Goal: Transaction & Acquisition: Purchase product/service

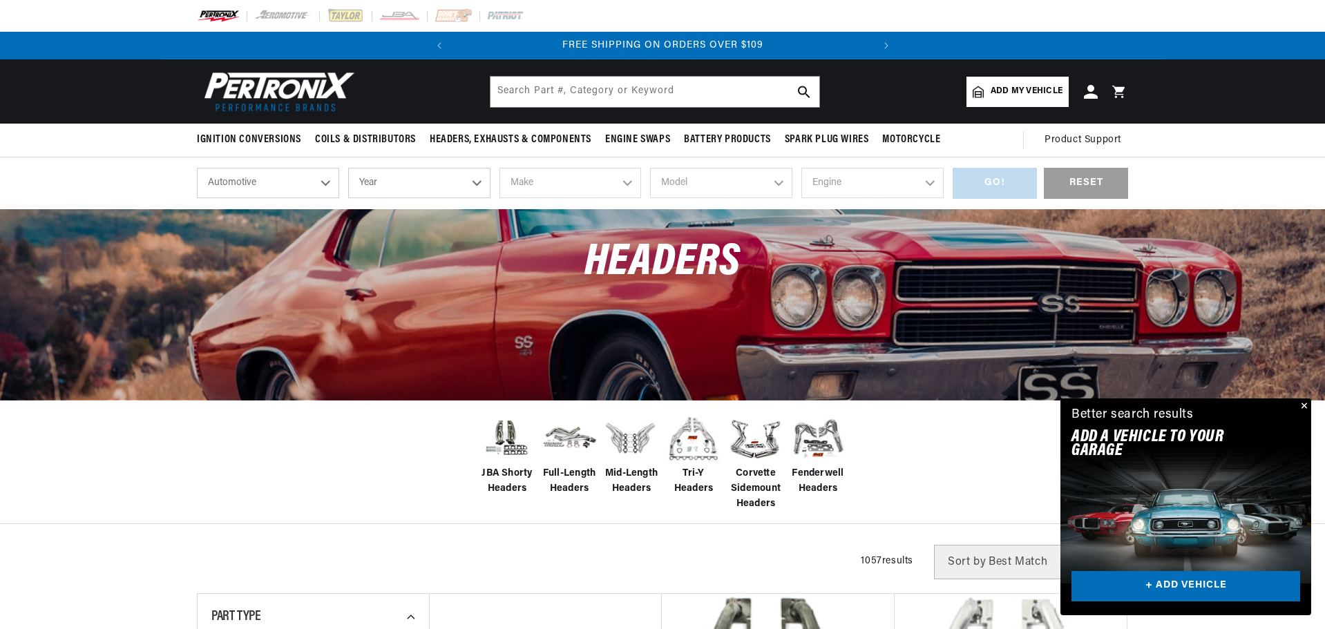
scroll to position [0, 419]
select select "1969"
click at [348, 168] on select "Year 2026 2025 2024 2023 2022 2021 2020 2019 2018 2017 2016 2015 2014 2013 2012…" at bounding box center [419, 183] width 142 height 30
select select "1969"
click at [609, 191] on select "Make Alfa Romeo American Motors Aston Martin Austin Austin Healey Avanti BMW Bu…" at bounding box center [570, 183] width 142 height 30
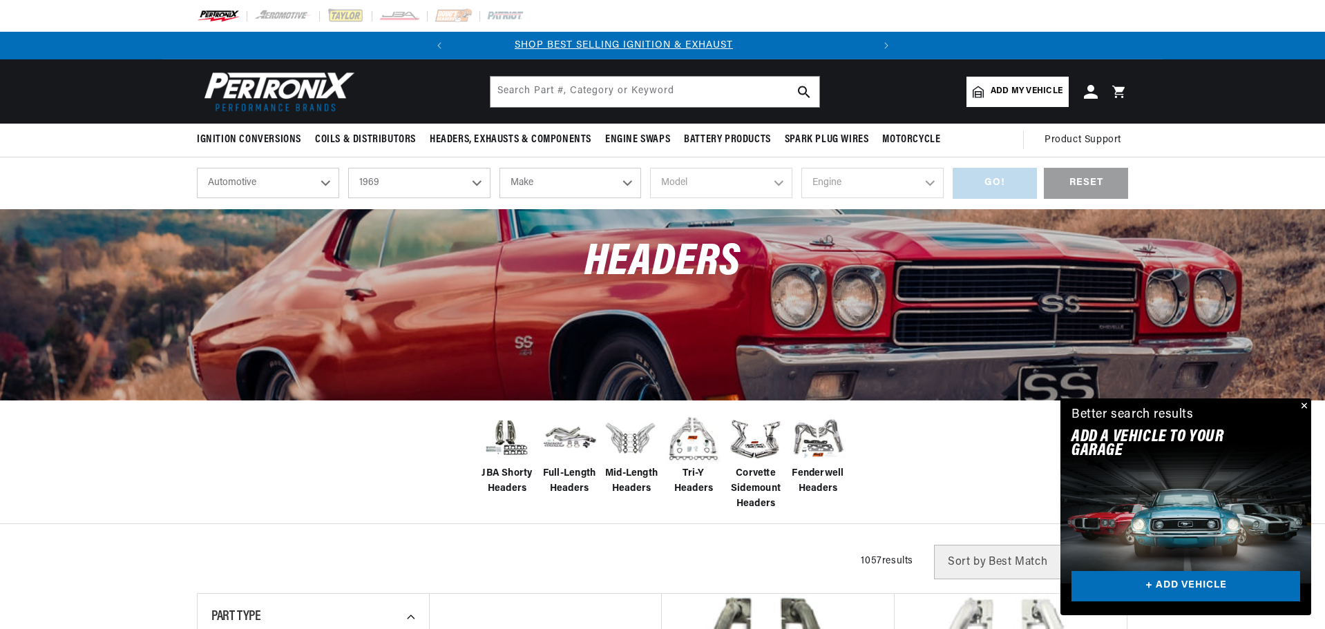
select select "Chevrolet"
click at [499, 168] on select "Make Alfa Romeo American Motors Aston Martin Austin Austin Healey Avanti BMW Bu…" at bounding box center [570, 183] width 142 height 30
select select "Chevrolet"
click at [740, 188] on select "Model Bel Air Biscayne Blazer Brookwood C10 Pickup C10 Suburban C20 Pickup C20 …" at bounding box center [721, 183] width 142 height 30
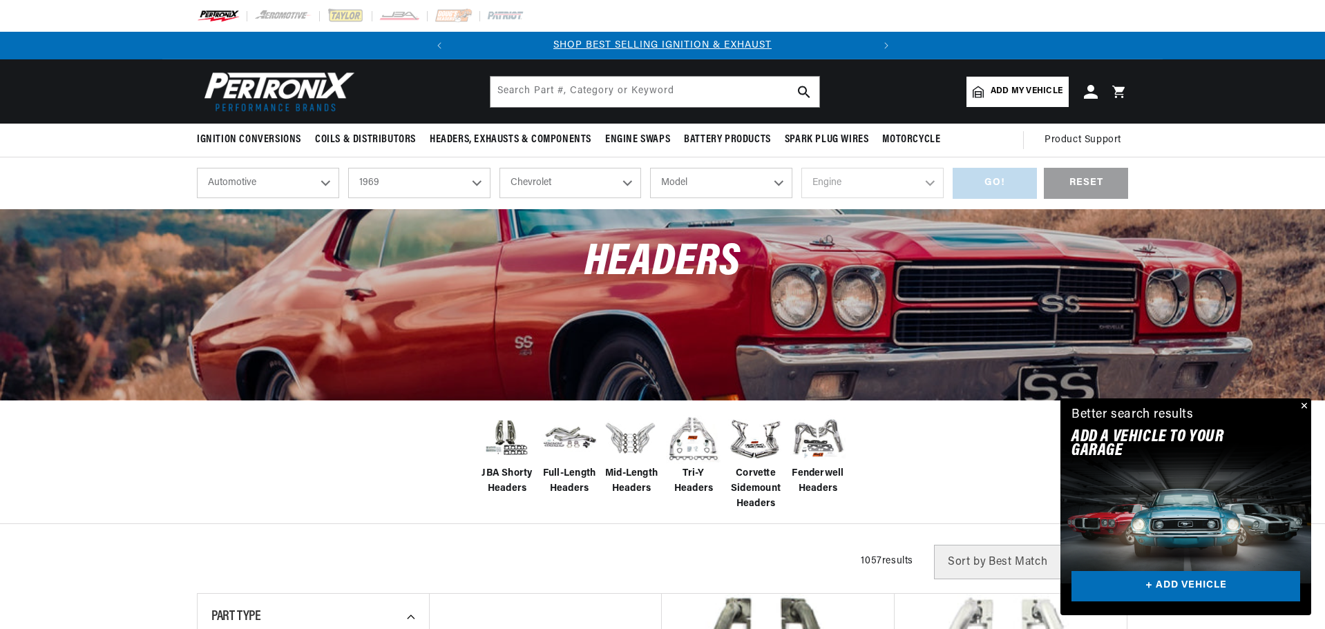
select select "Camaro"
click at [650, 168] on select "Model Bel Air Biscayne Blazer Brookwood C10 Pickup C10 Suburban C20 Pickup C20 …" at bounding box center [721, 183] width 142 height 30
select select "Camaro"
click at [917, 185] on select "Engine 6.6L 230cid / 3.8L 250cid / 4.1L 302cid / 4.9L 305cid / 5.0L 307cid / 5.…" at bounding box center [872, 183] width 142 height 30
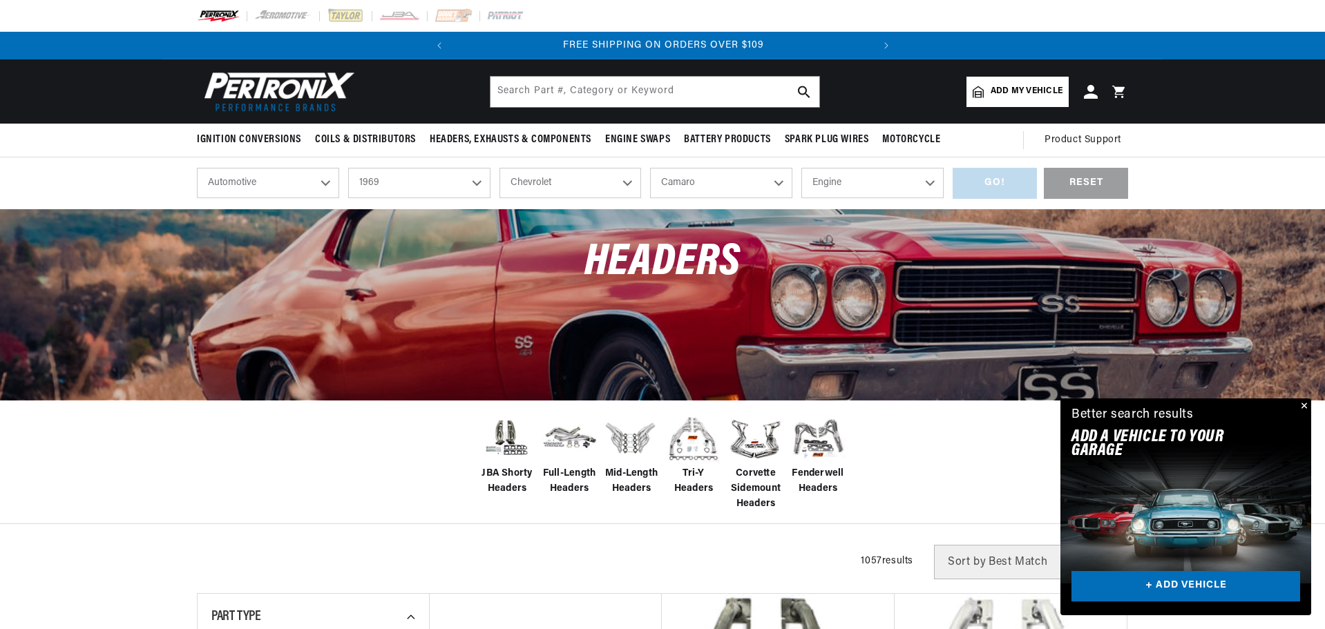
select select "396cid-6.5L"
click at [801, 168] on select "Engine 6.6L 230cid / 3.8L 250cid / 4.1L 302cid / 4.9L 305cid / 5.0L 307cid / 5.…" at bounding box center [872, 183] width 142 height 30
select select "396cid-6.5L"
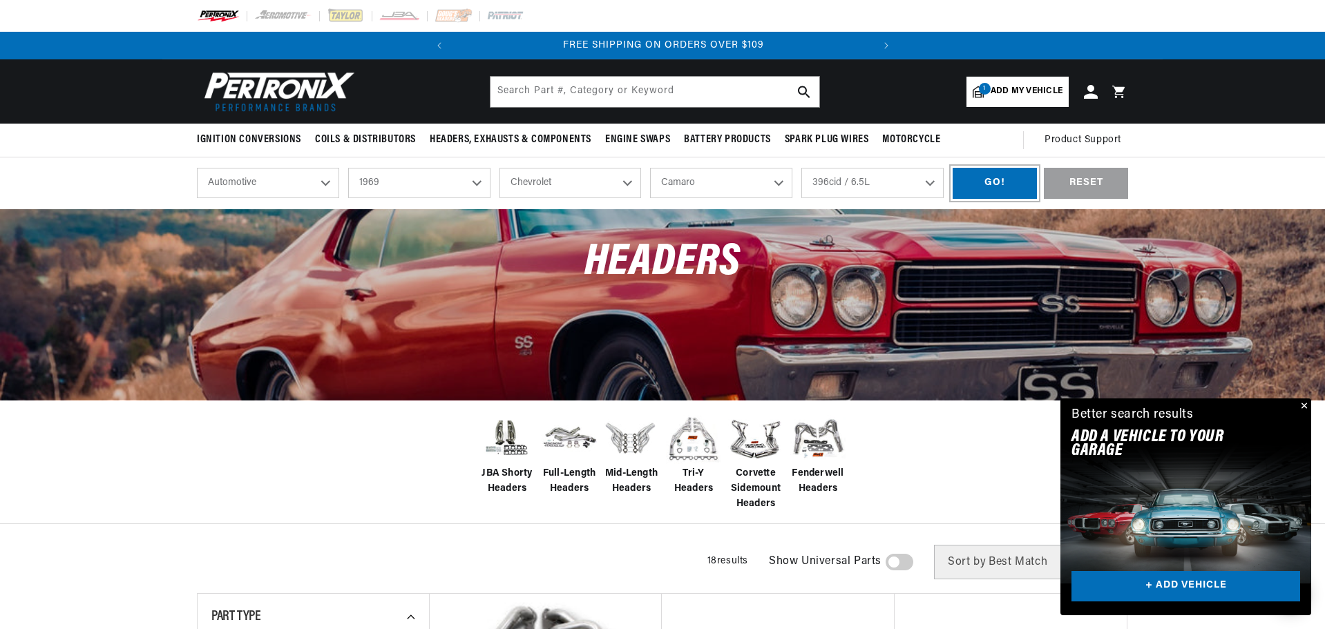
click at [1000, 187] on div "GO!" at bounding box center [995, 183] width 84 height 31
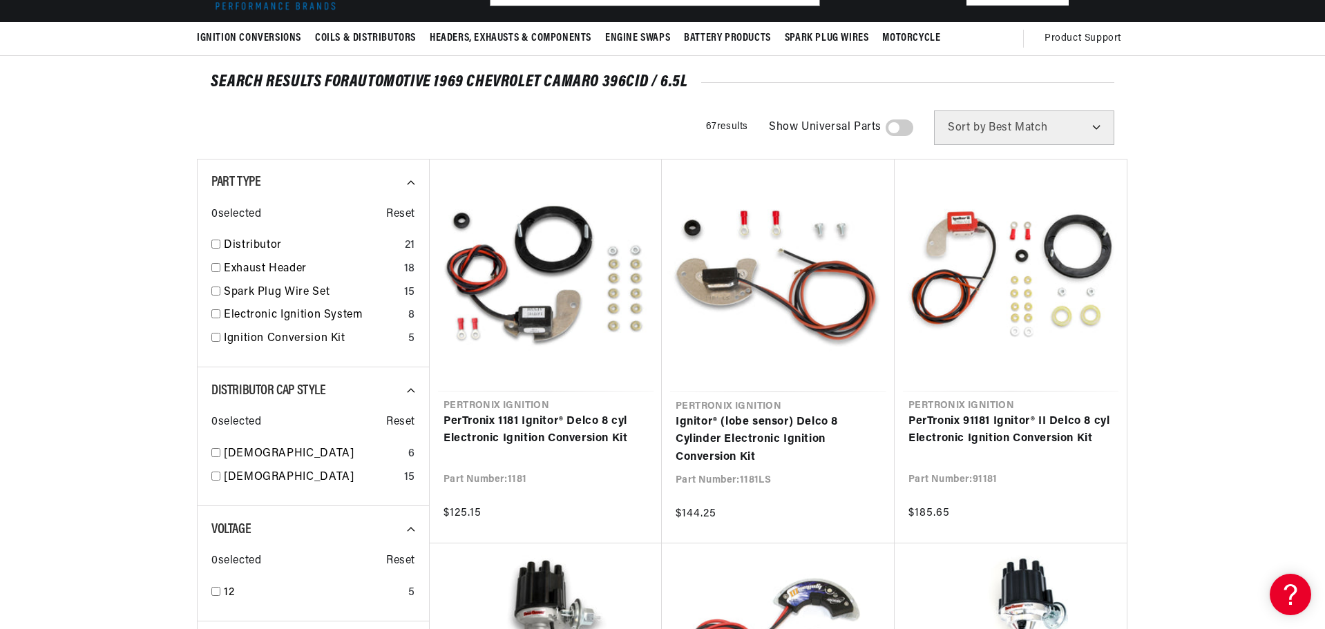
scroll to position [138, 0]
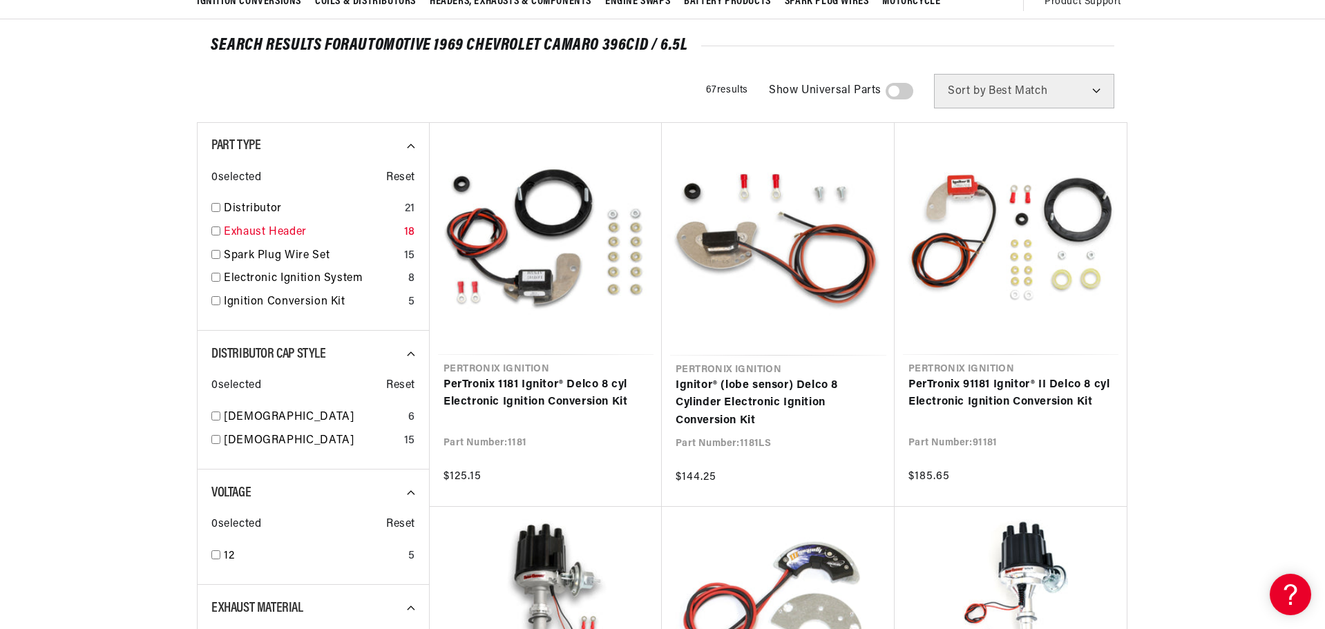
click at [218, 231] on input "checkbox" at bounding box center [215, 231] width 9 height 9
checkbox input "true"
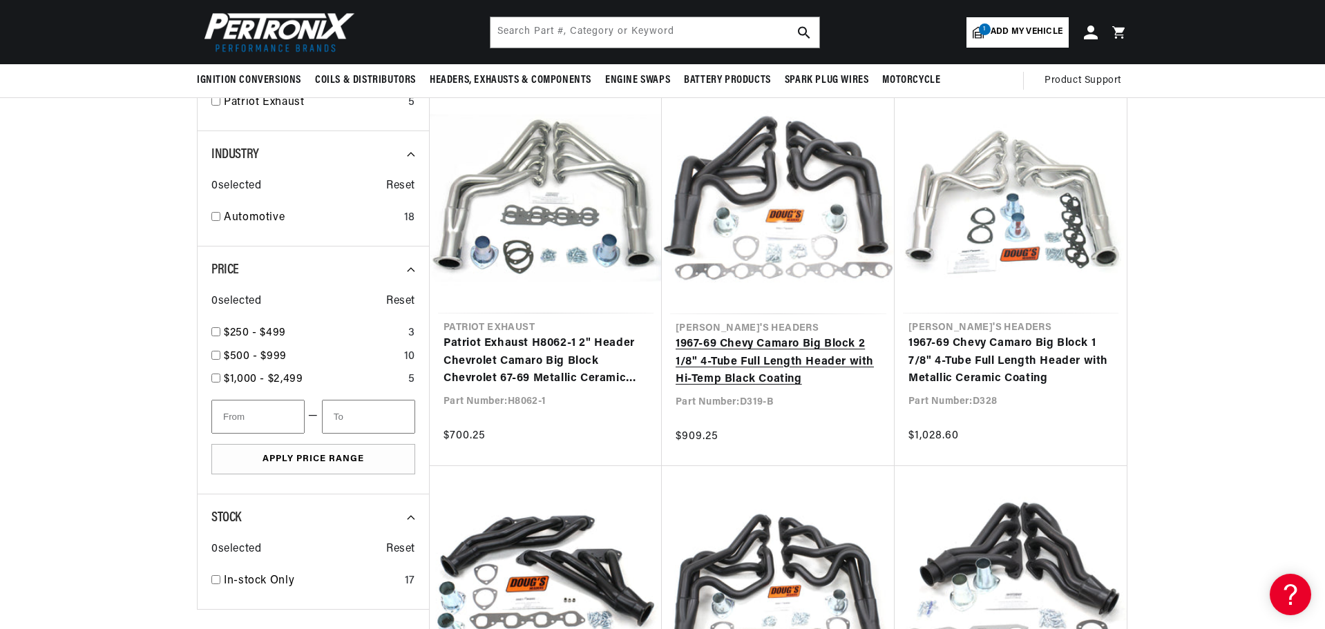
scroll to position [1312, 0]
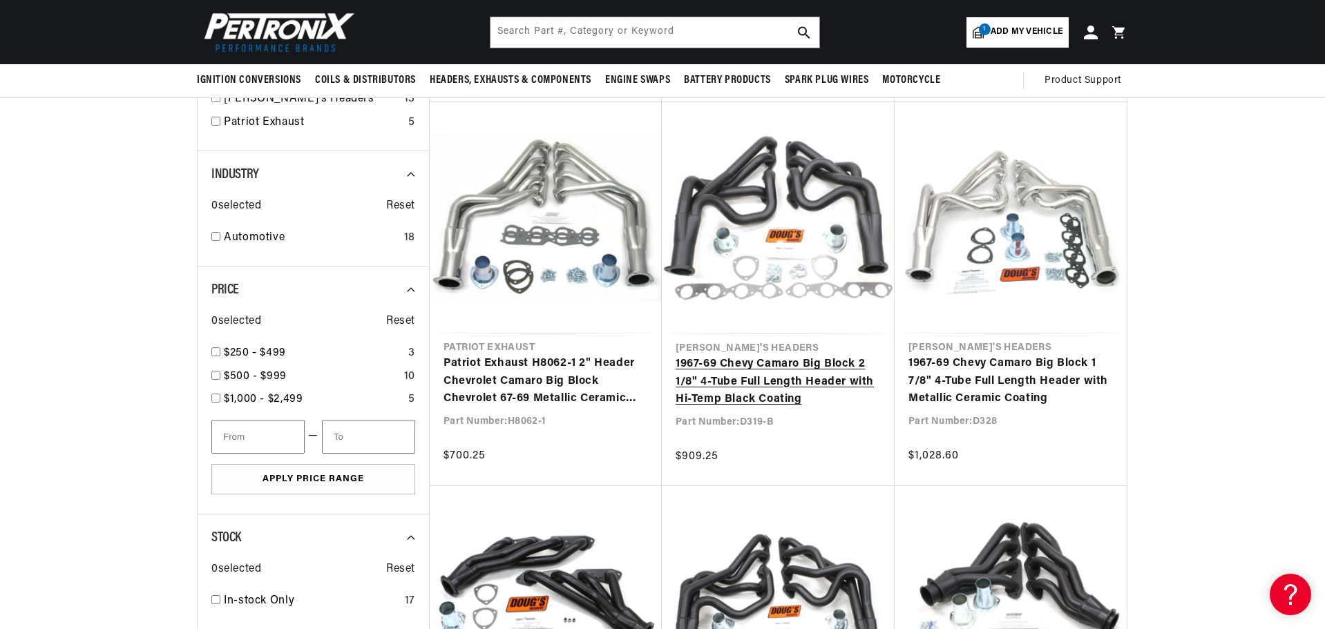
click at [773, 379] on link "1967-69 Chevy Camaro Big Block 2 1/8" 4-Tube Full Length Header with Hi-Temp Bl…" at bounding box center [778, 382] width 205 height 53
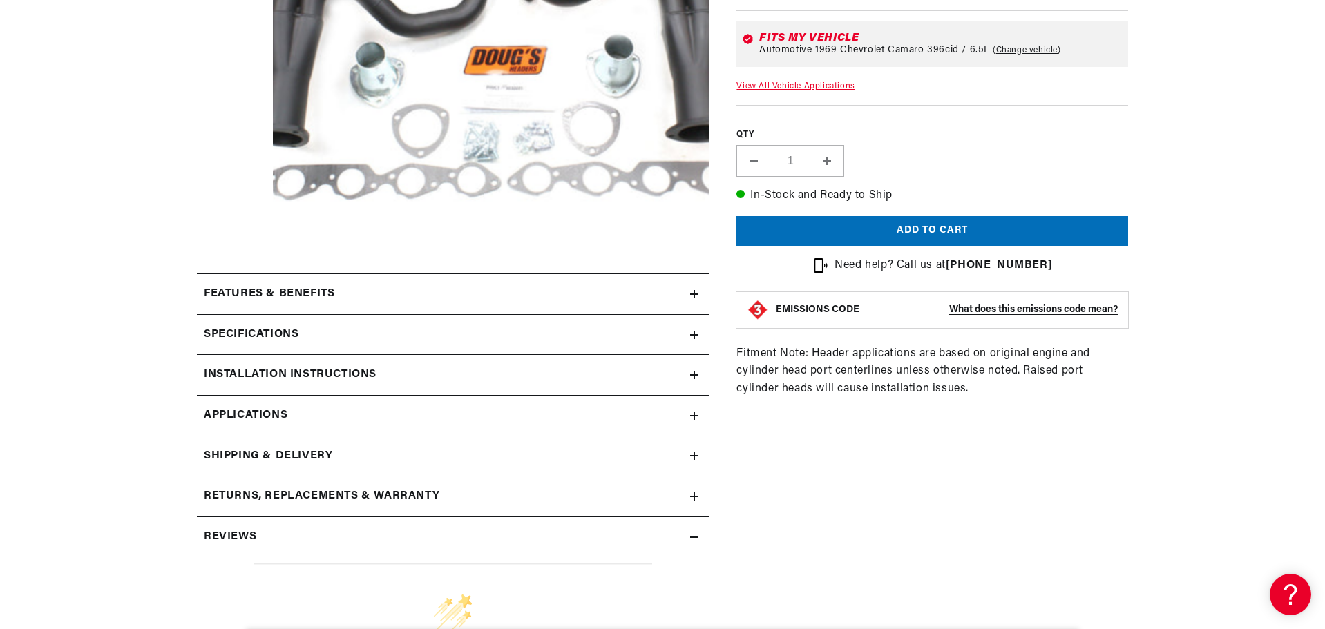
scroll to position [414, 0]
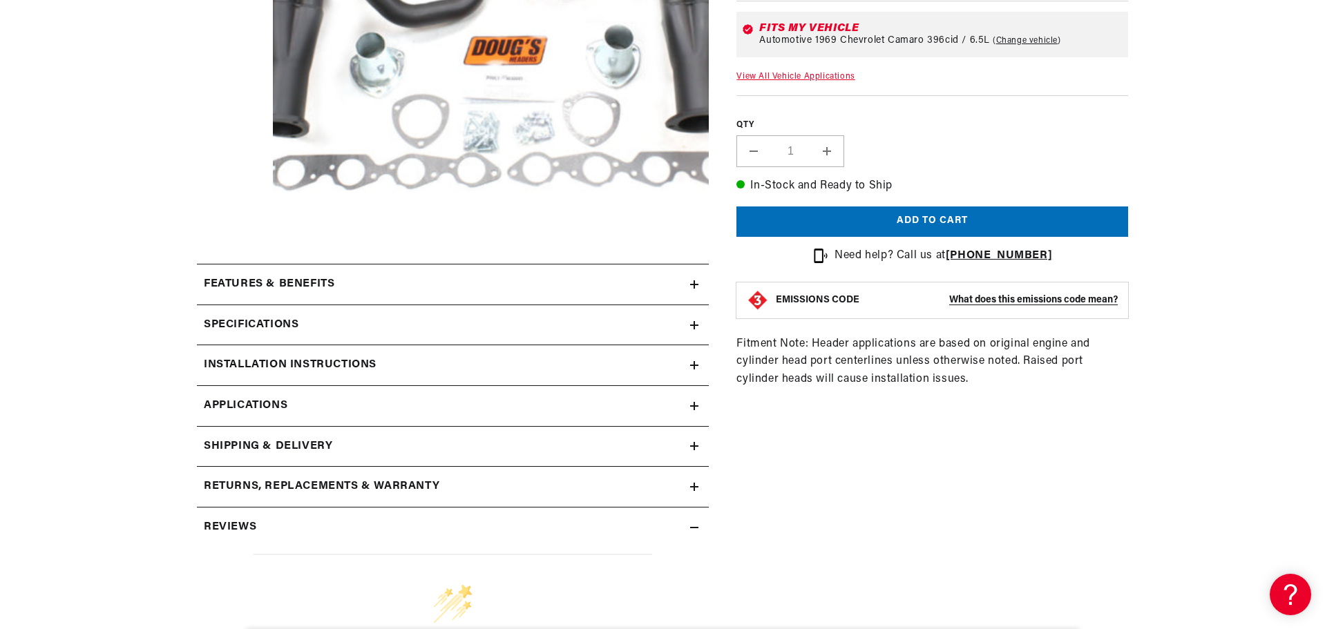
click at [694, 321] on icon at bounding box center [694, 325] width 8 height 8
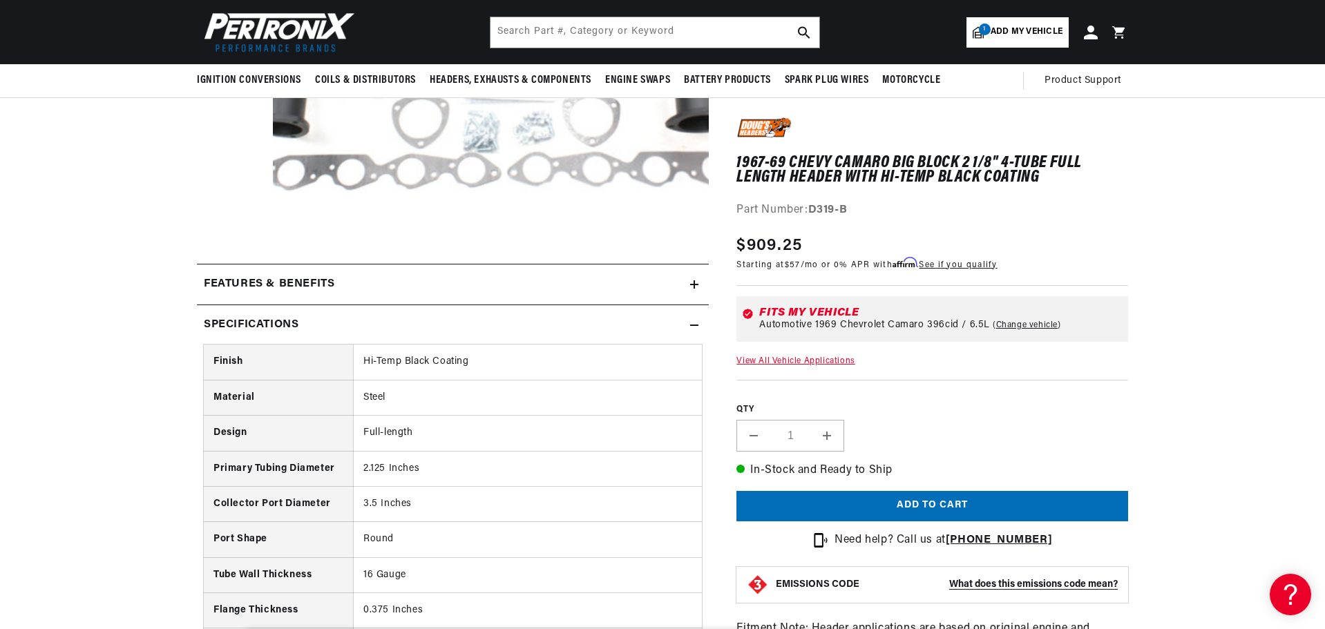
click at [692, 322] on icon at bounding box center [694, 325] width 8 height 8
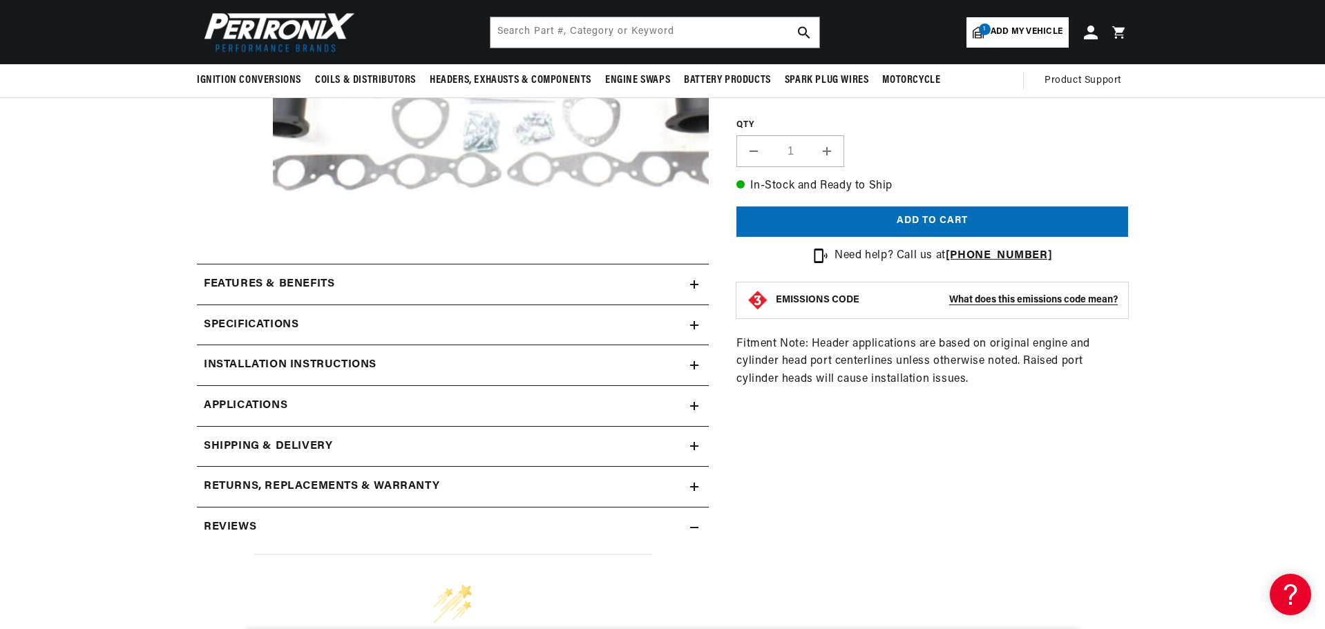
scroll to position [0, 0]
click at [694, 293] on summary "Features & Benefits" at bounding box center [453, 285] width 512 height 40
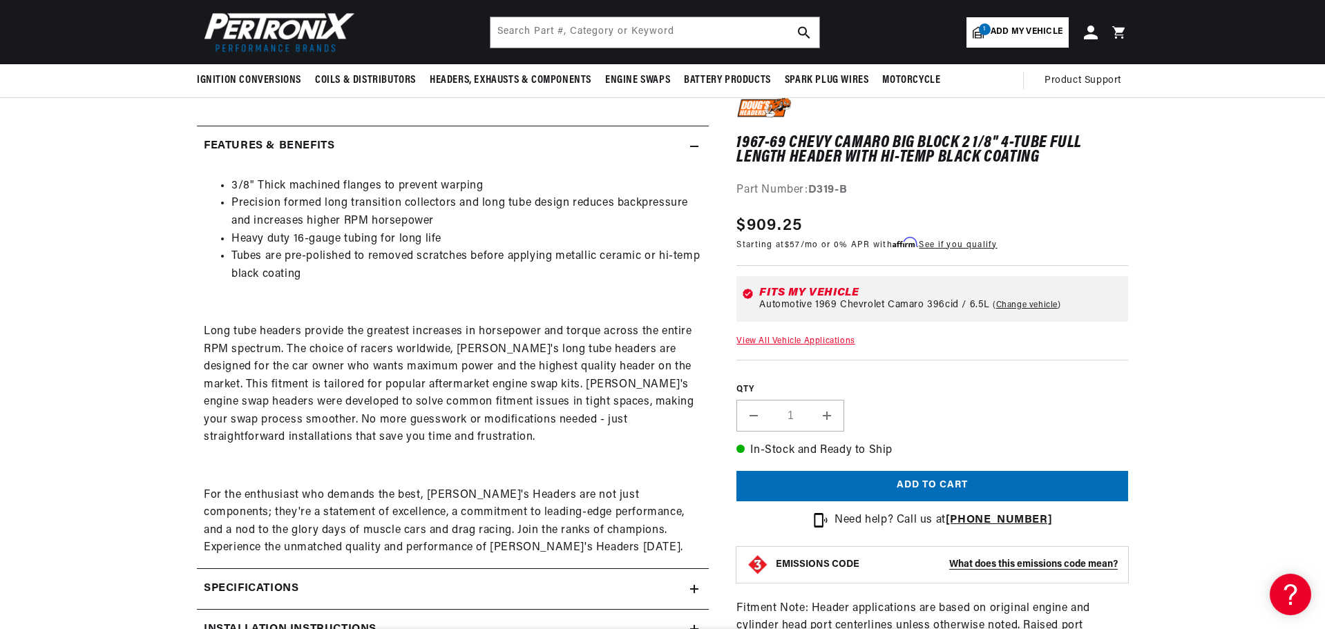
scroll to position [414, 0]
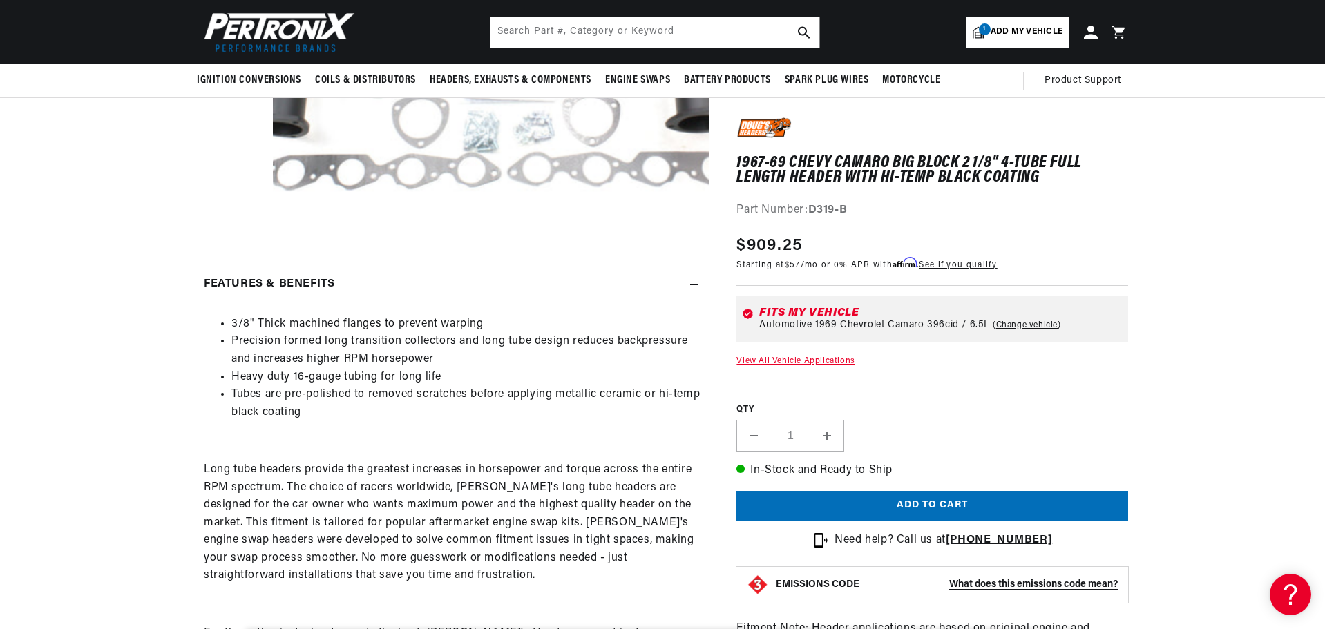
click at [696, 281] on icon at bounding box center [694, 284] width 8 height 8
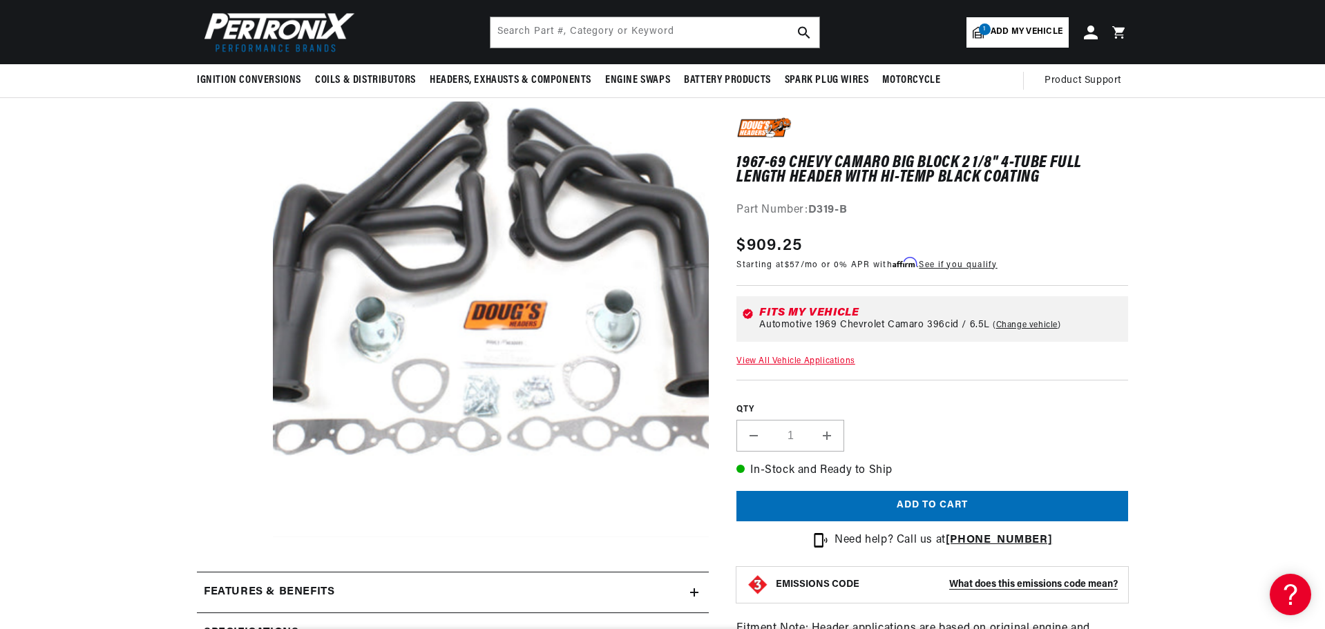
scroll to position [138, 0]
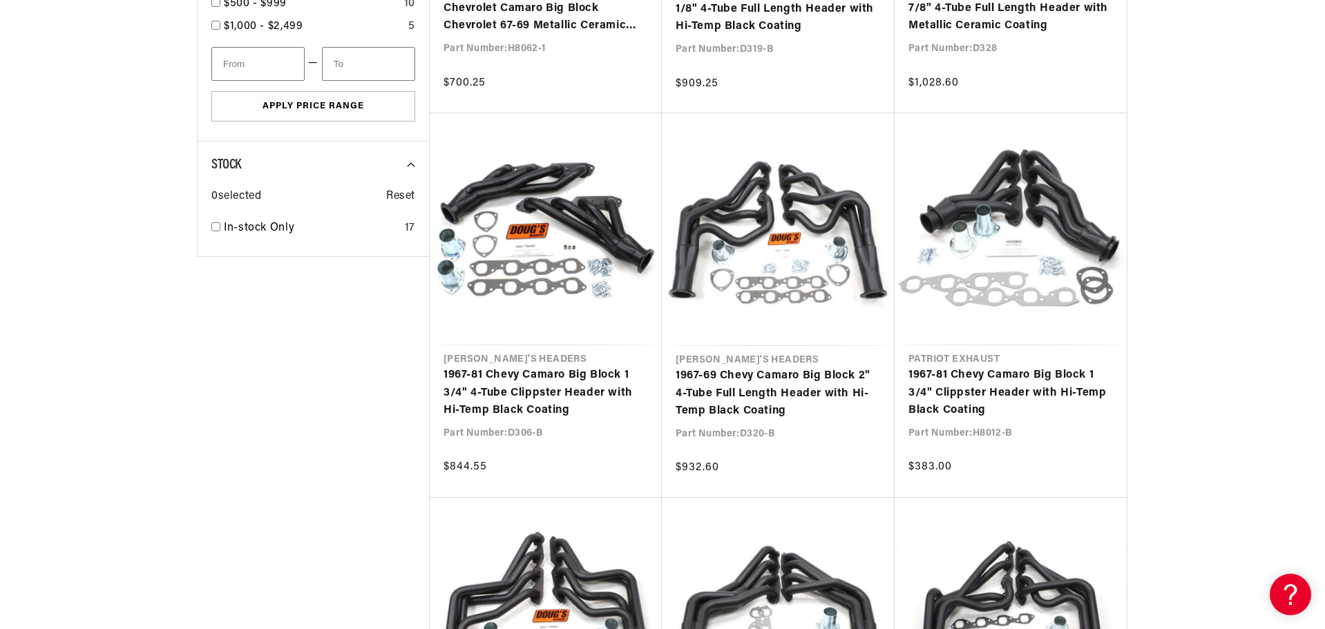
scroll to position [0, 419]
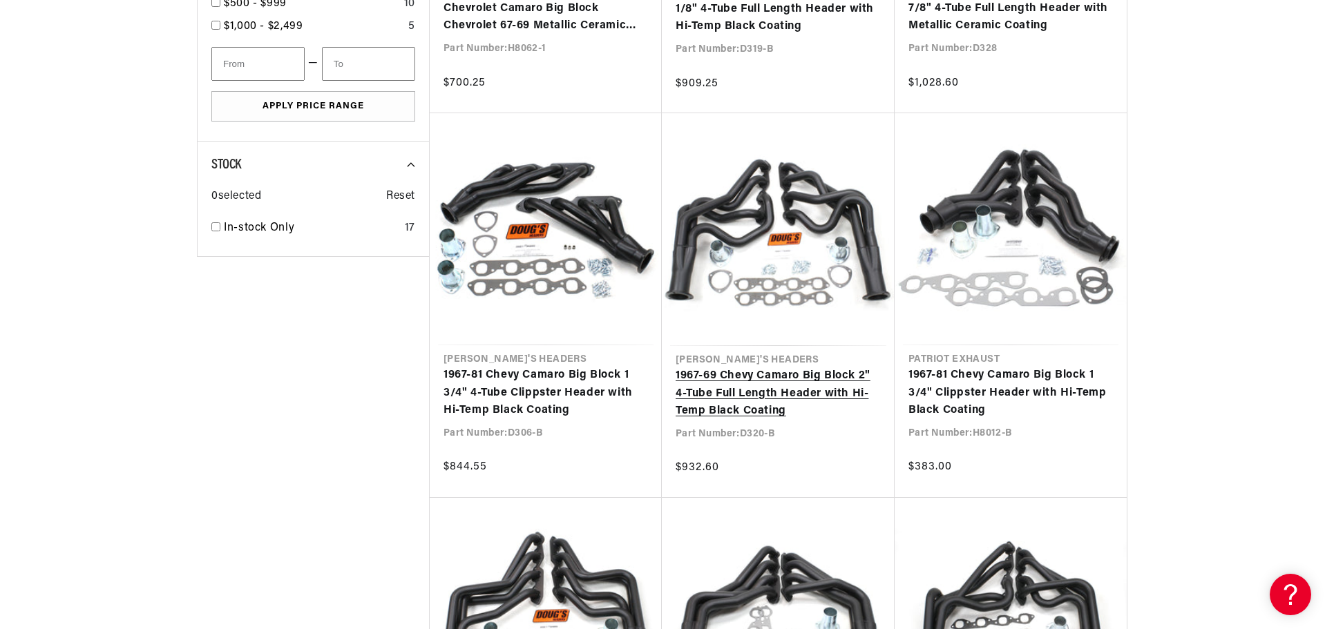
click at [747, 392] on link "1967-69 Chevy Camaro Big Block 2" 4-Tube Full Length Header with Hi-Temp Black …" at bounding box center [778, 393] width 205 height 53
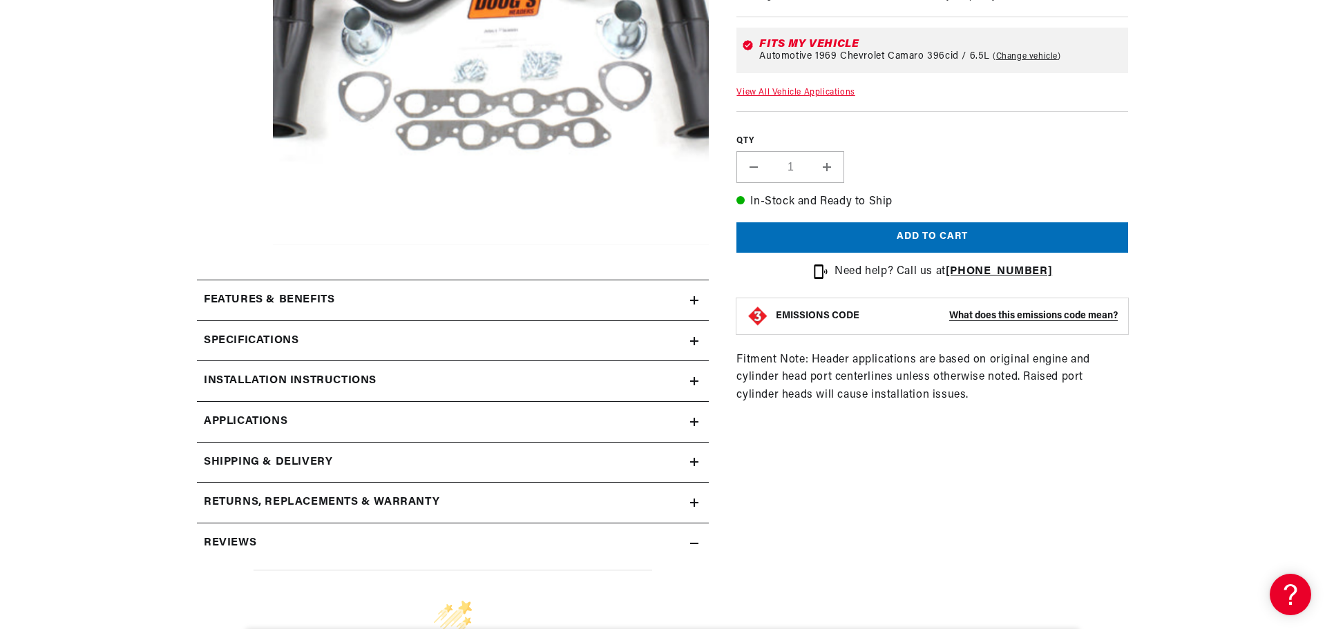
scroll to position [414, 0]
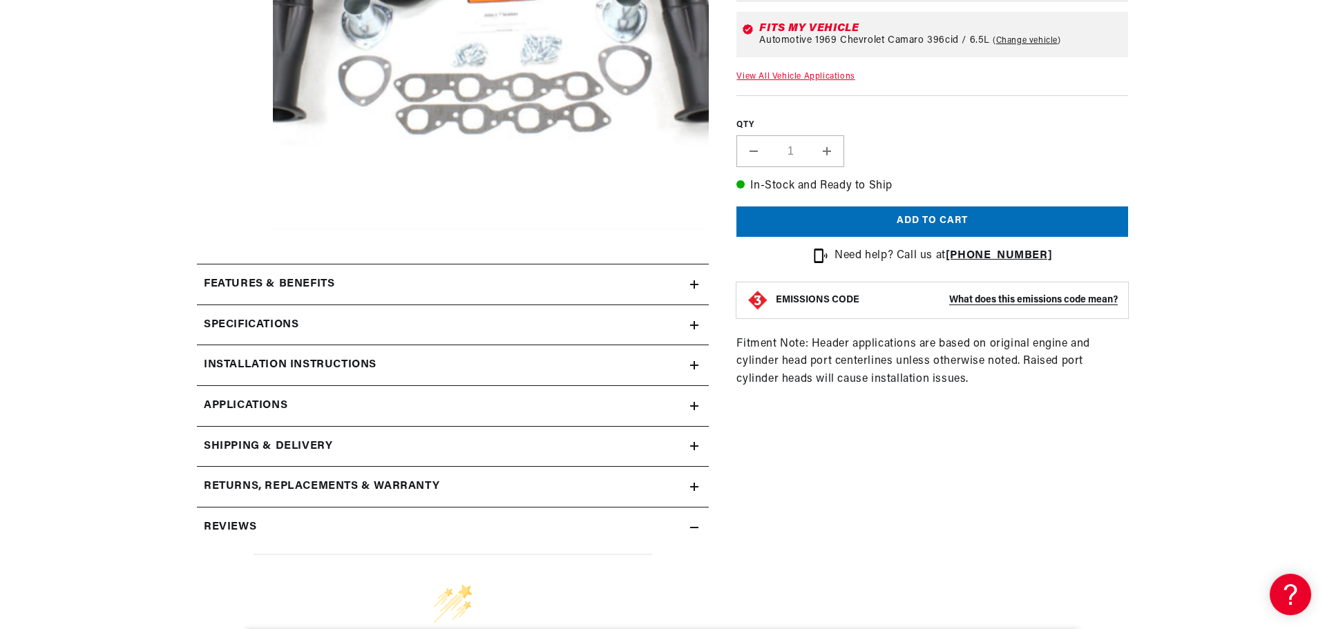
click at [481, 323] on div "Specifications" at bounding box center [443, 325] width 493 height 18
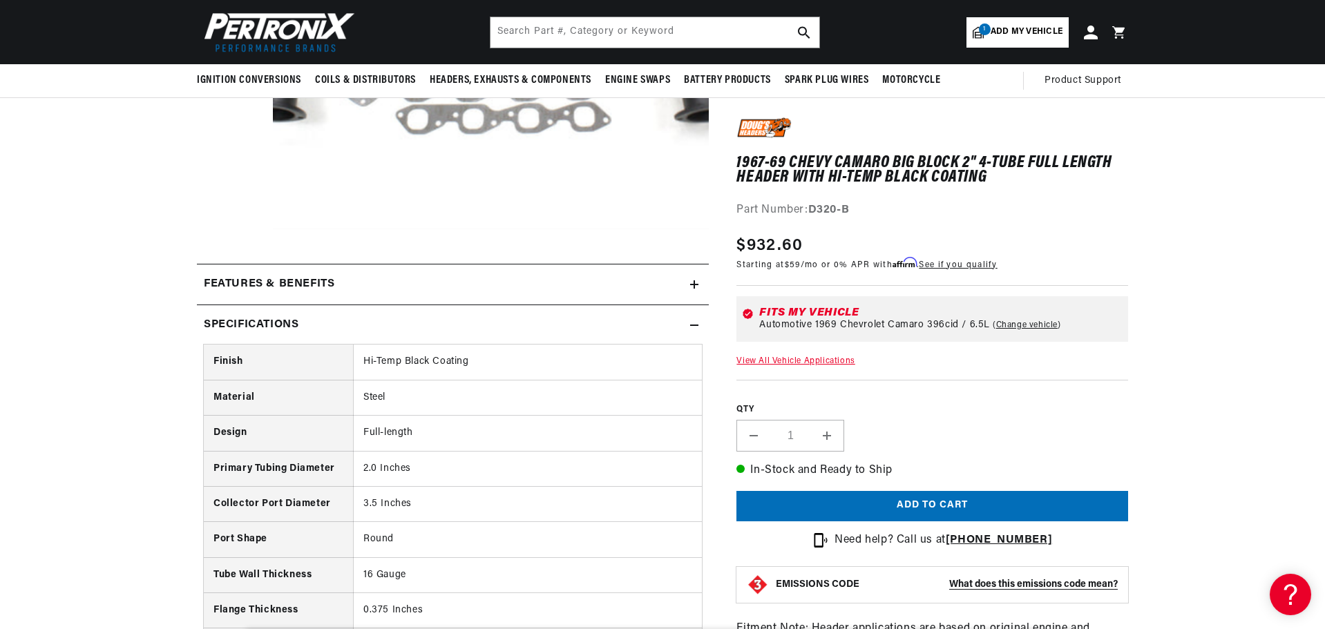
click at [592, 325] on div "Specifications" at bounding box center [443, 325] width 493 height 18
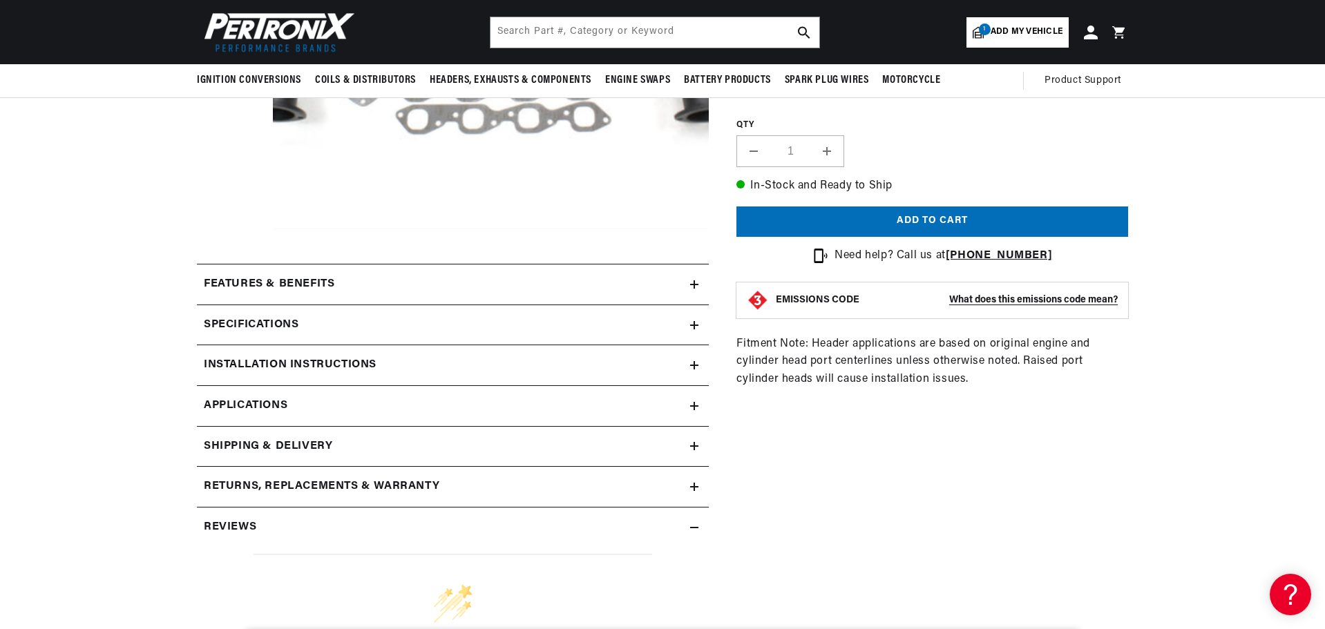
click at [576, 297] on summary "Features & Benefits" at bounding box center [453, 285] width 512 height 40
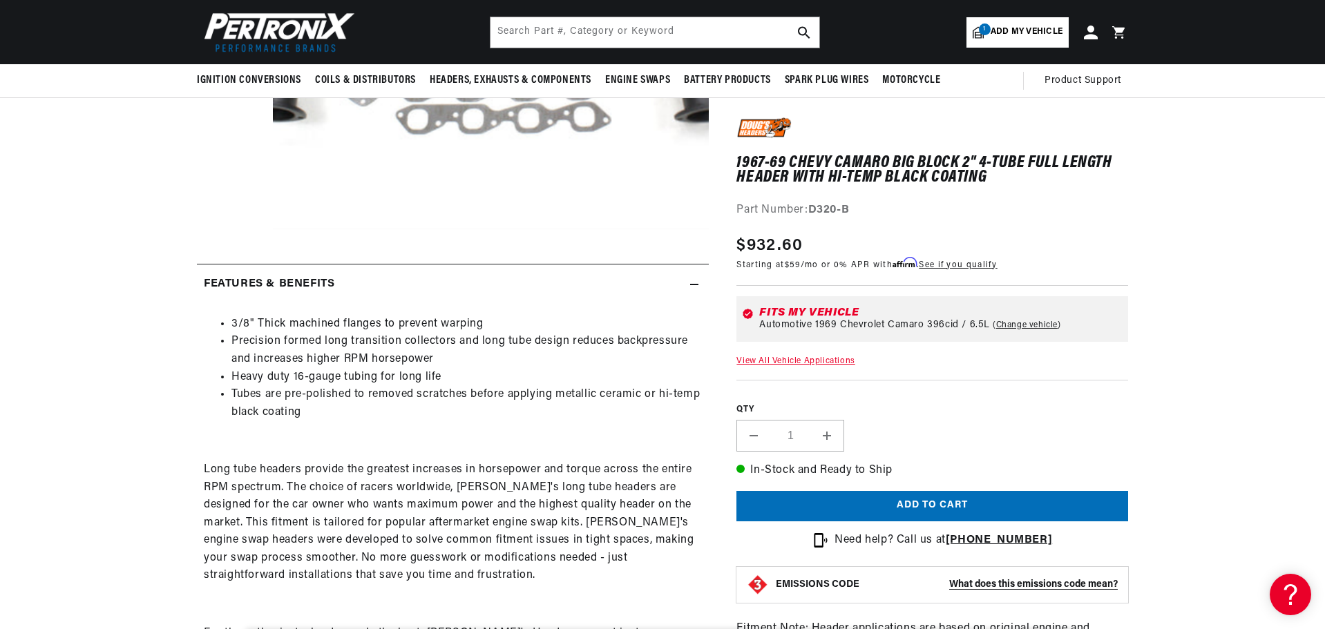
click at [577, 289] on div "Features & Benefits" at bounding box center [443, 285] width 493 height 18
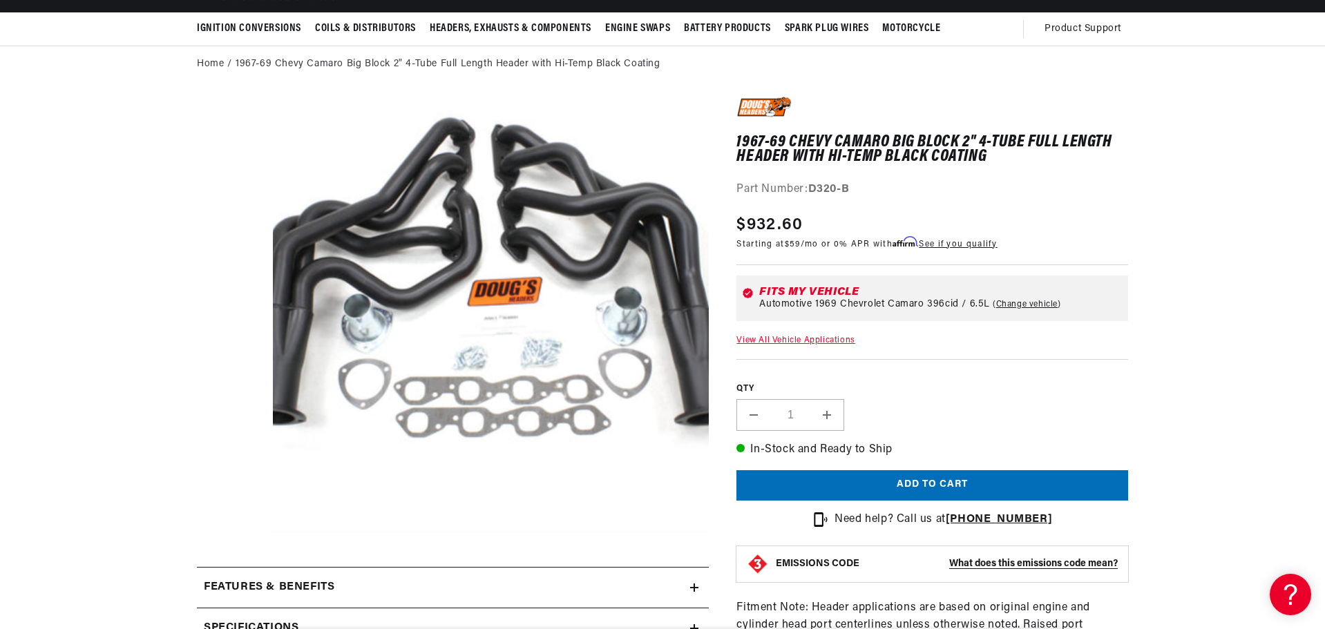
scroll to position [138, 0]
